Goal: Use online tool/utility: Utilize a website feature to perform a specific function

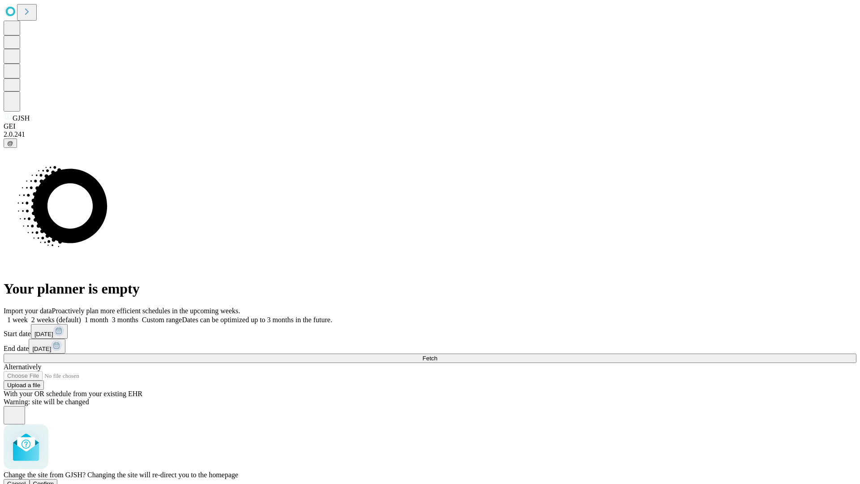
click at [54, 480] on span "Confirm" at bounding box center [43, 483] width 21 height 7
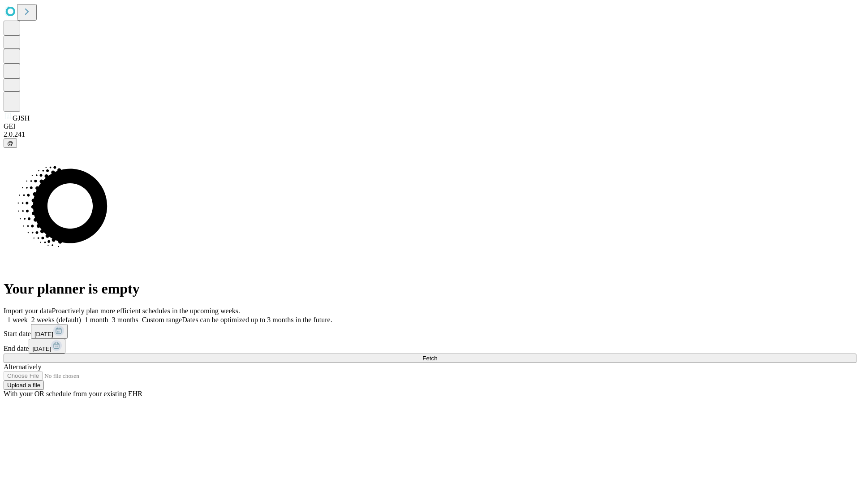
click at [81, 316] on label "2 weeks (default)" at bounding box center [54, 320] width 53 height 8
click at [437, 355] on span "Fetch" at bounding box center [430, 358] width 15 height 7
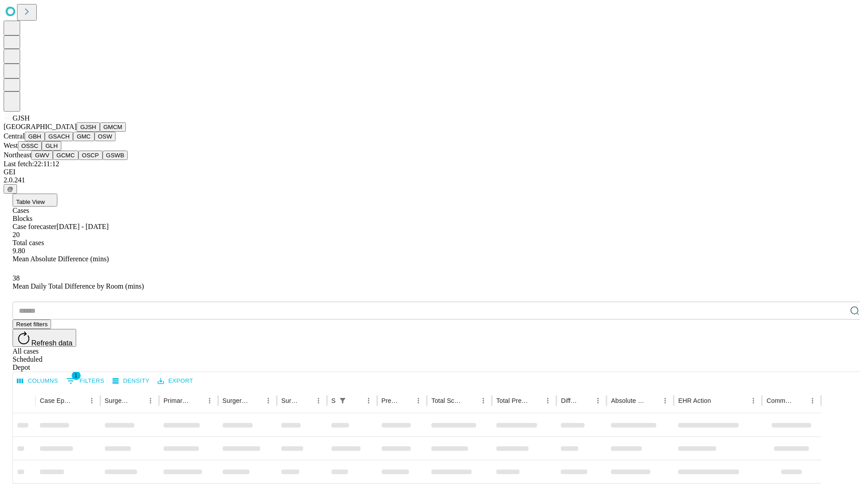
click at [100, 132] on button "GMCM" at bounding box center [113, 126] width 26 height 9
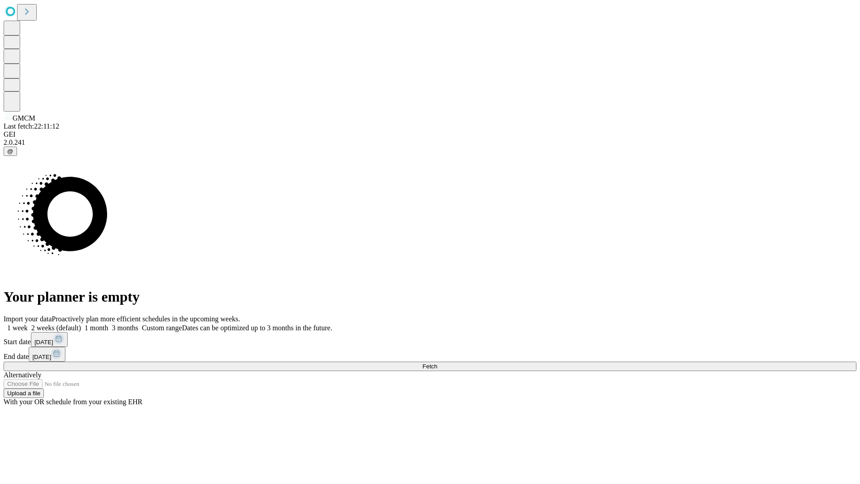
click at [81, 324] on label "2 weeks (default)" at bounding box center [54, 328] width 53 height 8
click at [437, 363] on span "Fetch" at bounding box center [430, 366] width 15 height 7
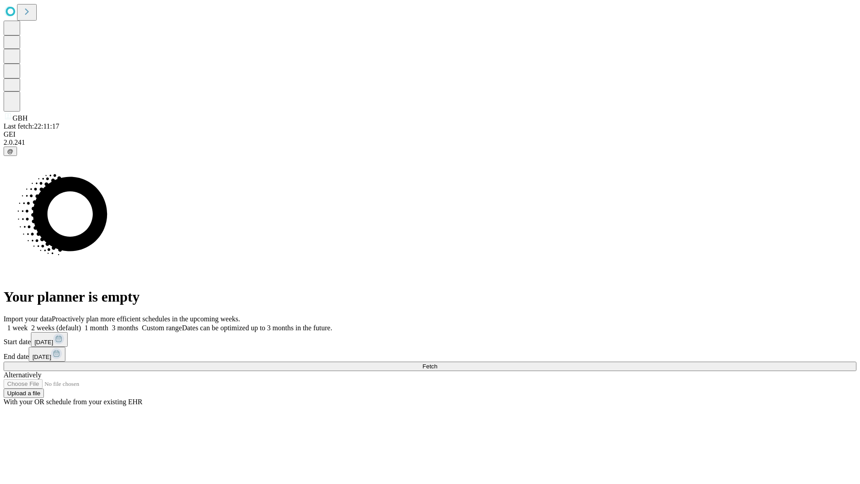
click at [81, 324] on label "2 weeks (default)" at bounding box center [54, 328] width 53 height 8
click at [437, 363] on span "Fetch" at bounding box center [430, 366] width 15 height 7
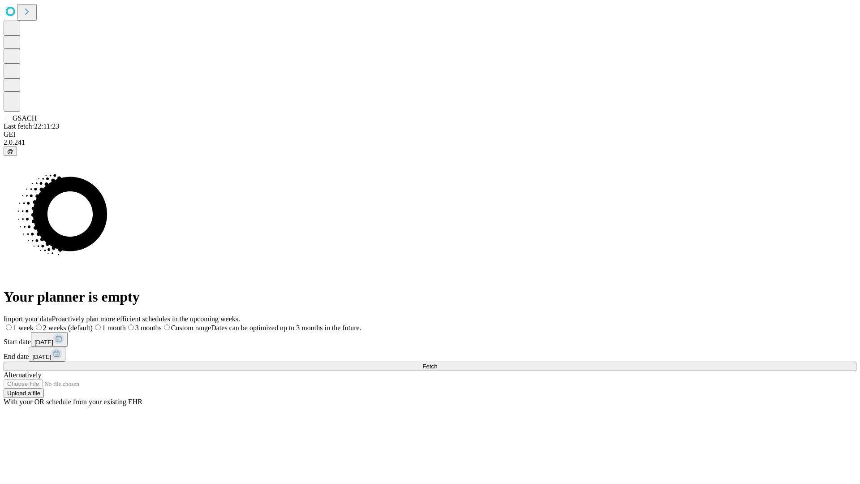
click at [93, 324] on label "2 weeks (default)" at bounding box center [63, 328] width 59 height 8
click at [437, 363] on span "Fetch" at bounding box center [430, 366] width 15 height 7
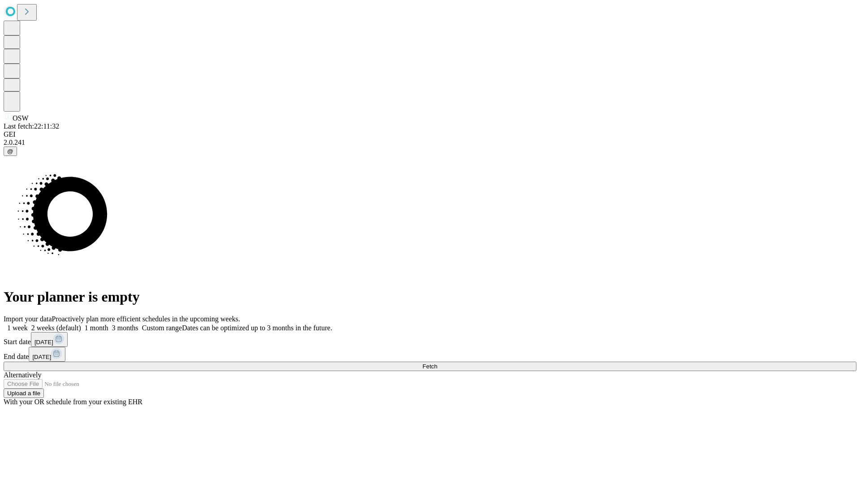
click at [437, 363] on span "Fetch" at bounding box center [430, 366] width 15 height 7
click at [81, 324] on label "2 weeks (default)" at bounding box center [54, 328] width 53 height 8
click at [437, 363] on span "Fetch" at bounding box center [430, 366] width 15 height 7
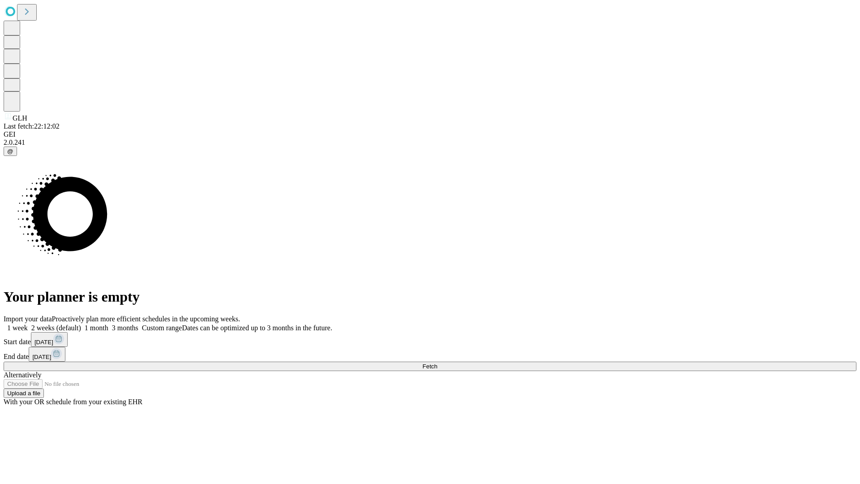
click at [81, 324] on label "2 weeks (default)" at bounding box center [54, 328] width 53 height 8
click at [437, 363] on span "Fetch" at bounding box center [430, 366] width 15 height 7
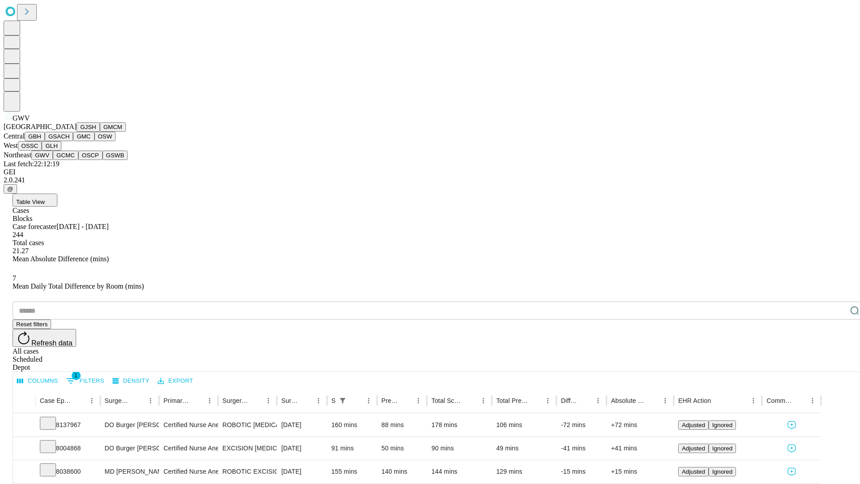
click at [69, 160] on button "GCMC" at bounding box center [66, 155] width 26 height 9
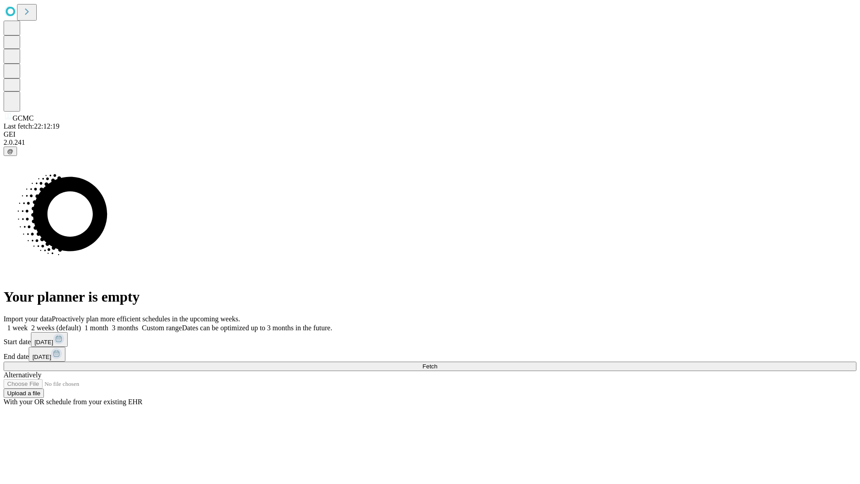
click at [81, 324] on label "2 weeks (default)" at bounding box center [54, 328] width 53 height 8
click at [437, 363] on span "Fetch" at bounding box center [430, 366] width 15 height 7
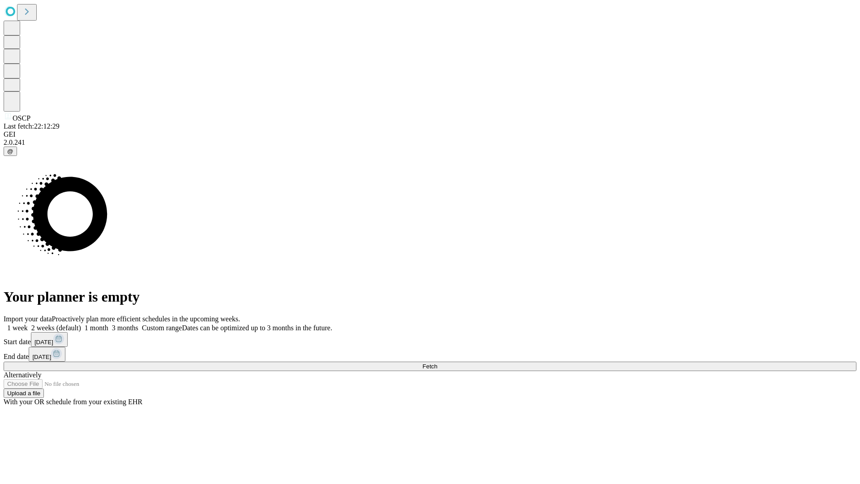
click at [81, 324] on label "2 weeks (default)" at bounding box center [54, 328] width 53 height 8
click at [437, 363] on span "Fetch" at bounding box center [430, 366] width 15 height 7
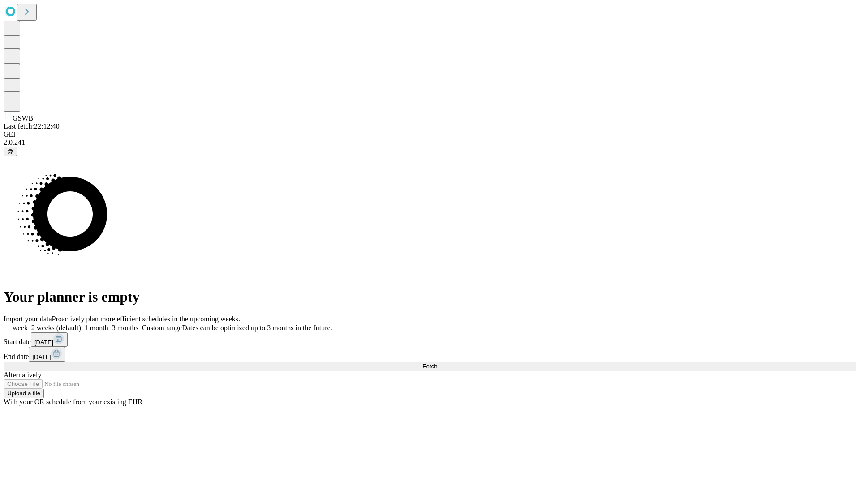
click at [81, 324] on label "2 weeks (default)" at bounding box center [54, 328] width 53 height 8
click at [437, 363] on span "Fetch" at bounding box center [430, 366] width 15 height 7
